Goal: Navigation & Orientation: Go to known website

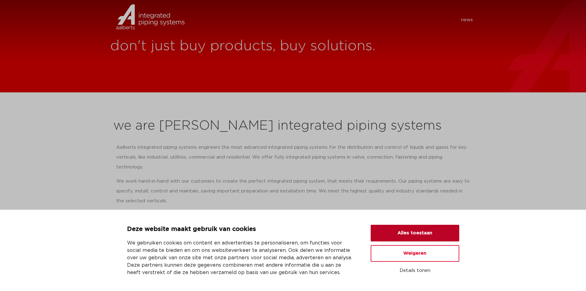
click at [408, 232] on button "Alles toestaan" at bounding box center [415, 233] width 89 height 17
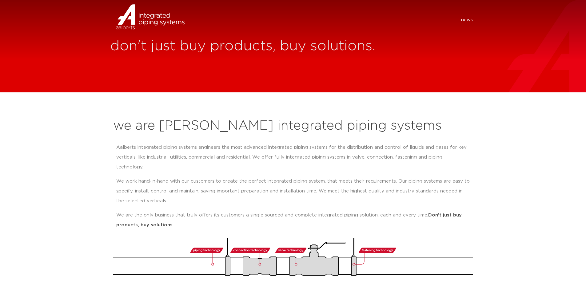
click at [143, 20] on img at bounding box center [135, 25] width 51 height 18
